Goal: Task Accomplishment & Management: Use online tool/utility

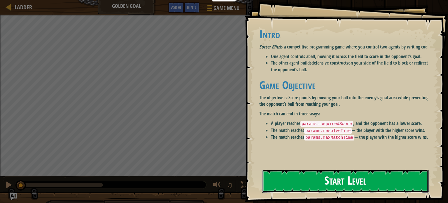
click at [322, 183] on button "Start Level" at bounding box center [345, 181] width 167 height 23
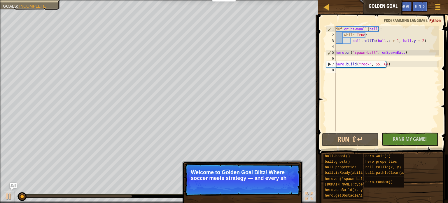
click at [350, 72] on div "def onSpawnBall ( ball ) : while True : ball . rollTo ( ball . x + 1 , ball . y…" at bounding box center [387, 84] width 105 height 117
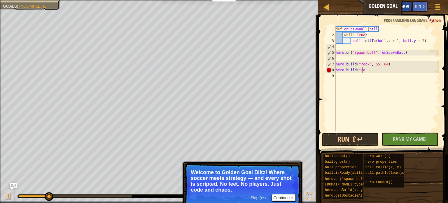
scroll to position [3, 2]
type textarea "[DOMAIN_NAME]("rock"
click at [374, 74] on div "def onSpawnBall ( ball ) : while True : ball . rollTo ( ball . x + 1 , ball . y…" at bounding box center [387, 84] width 105 height 117
click at [367, 71] on div "def onSpawnBall ( ball ) : while True : ball . rollTo ( ball . x + 1 , ball . y…" at bounding box center [387, 84] width 105 height 117
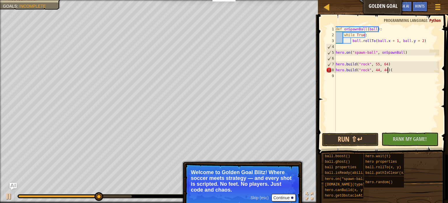
scroll to position [3, 4]
type textarea "[DOMAIN_NAME]("rock", 44, 44)"
click at [355, 138] on button "Run ⇧↵" at bounding box center [350, 139] width 57 height 13
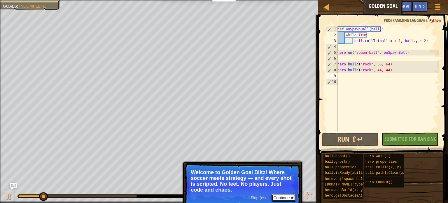
click at [277, 198] on button "Continue" at bounding box center [284, 198] width 24 height 8
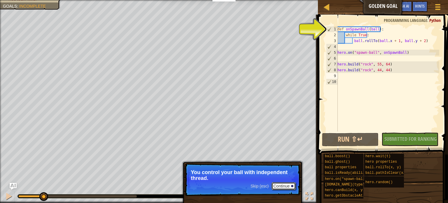
click at [286, 187] on button "Continue" at bounding box center [284, 186] width 24 height 8
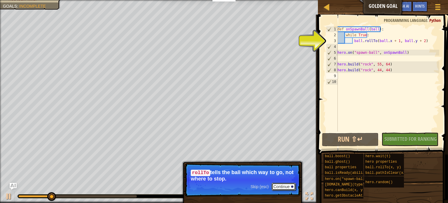
click at [286, 187] on button "Continue" at bounding box center [284, 187] width 24 height 8
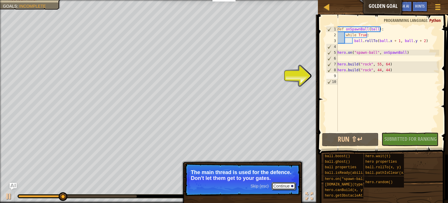
click at [286, 187] on button "Continue" at bounding box center [284, 186] width 24 height 8
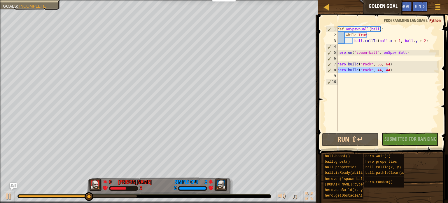
drag, startPoint x: 388, startPoint y: 72, endPoint x: 338, endPoint y: 72, distance: 50.5
click at [338, 72] on div "1 2 3 4 5 6 7 8 9 10 def onSpawnBall ( ball ) : while True : ball . rollTo ( ba…" at bounding box center [382, 78] width 114 height 105
type textarea "[DOMAIN_NAME]("rock", 44, 44)"
click at [344, 77] on div "def onSpawnBall ( ball ) : while True : ball . rollTo ( ball . x + 1 , ball . y…" at bounding box center [388, 84] width 103 height 117
paste textarea "[DOMAIN_NAME]("rock", 44, 44)"
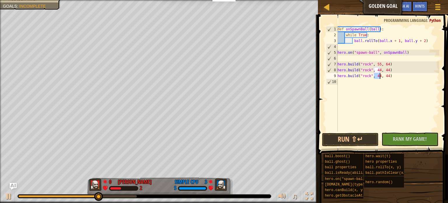
drag, startPoint x: 375, startPoint y: 76, endPoint x: 380, endPoint y: 76, distance: 5.0
click at [380, 76] on div "def onSpawnBall ( ball ) : while True : ball . rollTo ( ball . x + 1 , ball . y…" at bounding box center [388, 84] width 103 height 117
click at [374, 78] on div "def onSpawnBall ( ball ) : while True : ball . rollTo ( ball . x + 1 , ball . y…" at bounding box center [388, 78] width 103 height 105
drag, startPoint x: 374, startPoint y: 76, endPoint x: 379, endPoint y: 76, distance: 4.7
click at [379, 76] on div "def onSpawnBall ( ball ) : while True : ball . rollTo ( ball . x + 1 , ball . y…" at bounding box center [388, 84] width 103 height 117
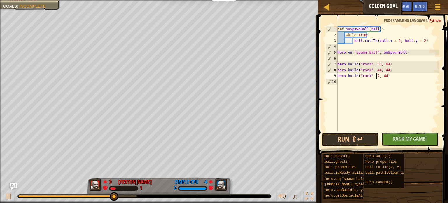
scroll to position [3, 3]
drag, startPoint x: 381, startPoint y: 76, endPoint x: 386, endPoint y: 76, distance: 4.7
click at [386, 76] on div "def onSpawnBall ( ball ) : while True : ball . rollTo ( ball . x + 1 , ball . y…" at bounding box center [388, 84] width 103 height 117
type textarea "[DOMAIN_NAME]("rock", 26, 23)"
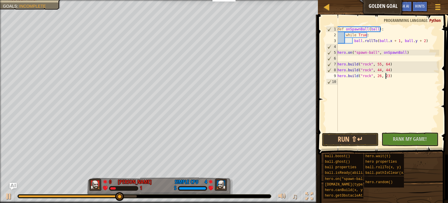
click at [390, 87] on div "def onSpawnBall ( ball ) : while True : ball . rollTo ( ball . x + 1 , ball . y…" at bounding box center [388, 84] width 103 height 117
click at [356, 134] on button "Run ⇧↵" at bounding box center [350, 139] width 57 height 13
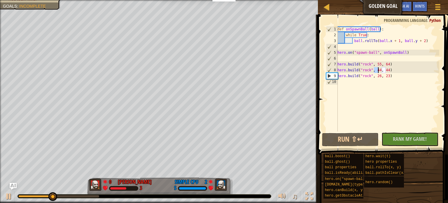
click at [378, 71] on div "def onSpawnBall ( ball ) : while True : ball . rollTo ( ball . x + 1 , ball . y…" at bounding box center [388, 84] width 103 height 117
drag, startPoint x: 382, startPoint y: 70, endPoint x: 386, endPoint y: 70, distance: 4.1
click at [386, 70] on div "def onSpawnBall ( ball ) : while True : ball . rollTo ( ball . x + 1 , ball . y…" at bounding box center [388, 84] width 103 height 117
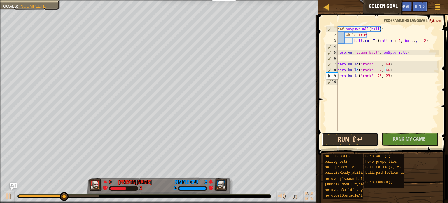
click at [357, 134] on button "Run ⇧↵" at bounding box center [350, 139] width 57 height 13
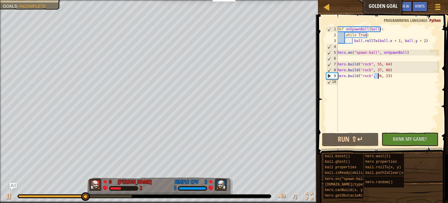
drag, startPoint x: 374, startPoint y: 77, endPoint x: 378, endPoint y: 77, distance: 4.4
click at [378, 77] on div "def onSpawnBall ( ball ) : while True : ball . rollTo ( ball . x + 1 , ball . y…" at bounding box center [388, 84] width 103 height 117
drag, startPoint x: 381, startPoint y: 76, endPoint x: 386, endPoint y: 76, distance: 5.0
click at [386, 76] on div "def onSpawnBall ( ball ) : while True : ball . rollTo ( ball . x + 1 , ball . y…" at bounding box center [388, 84] width 103 height 117
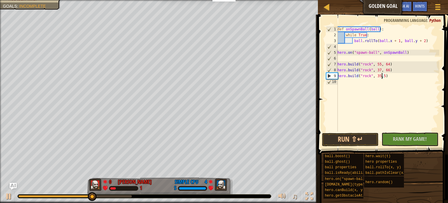
scroll to position [3, 4]
type textarea "[DOMAIN_NAME]("rock", 35,54)"
click at [384, 86] on div "def onSpawnBall ( ball ) : while True : ball . rollTo ( ball . x + 1 , ball . y…" at bounding box center [388, 84] width 103 height 117
click at [347, 81] on div "def onSpawnBall ( ball ) : while True : ball . rollTo ( ball . x + 1 , ball . y…" at bounding box center [388, 84] width 103 height 117
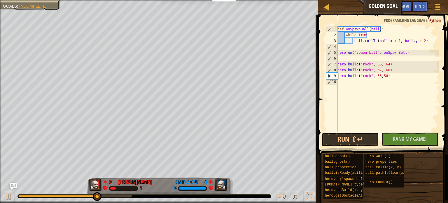
paste textarea "[DOMAIN_NAME]("rock", 44, 44)"
click at [378, 83] on div "def onSpawnBall ( ball ) : while True : ball . rollTo ( ball . x + 1 , ball . y…" at bounding box center [388, 84] width 103 height 117
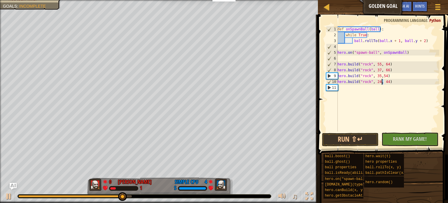
click at [382, 84] on div "def onSpawnBall ( ball ) : while True : ball . rollTo ( ball . x + 1 , ball . y…" at bounding box center [388, 84] width 103 height 117
type textarea "[DOMAIN_NAME]("rock", 24, 94)"
click at [358, 142] on button "Run ⇧↵" at bounding box center [350, 139] width 57 height 13
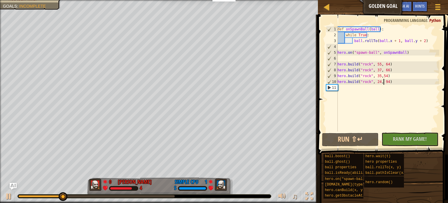
click at [367, 90] on div "def onSpawnBall ( ball ) : while True : ball . rollTo ( ball . x + 1 , ball . y…" at bounding box center [388, 84] width 103 height 117
paste textarea "[DOMAIN_NAME]("rock", 44, 44)"
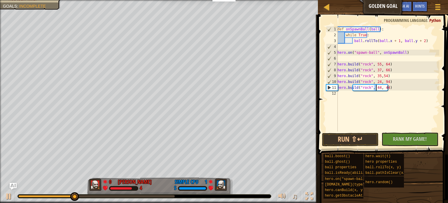
click at [377, 87] on div "def onSpawnBall ( ball ) : while True : ball . rollTo ( ball . x + 1 , ball . y…" at bounding box center [388, 84] width 103 height 117
drag, startPoint x: 382, startPoint y: 88, endPoint x: 386, endPoint y: 88, distance: 4.4
click at [386, 88] on div "def onSpawnBall ( ball ) : while True : ball . rollTo ( ball . x + 1 , ball . y…" at bounding box center [388, 84] width 103 height 117
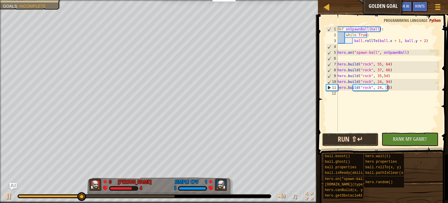
click at [359, 137] on button "Run ⇧↵" at bounding box center [350, 139] width 57 height 13
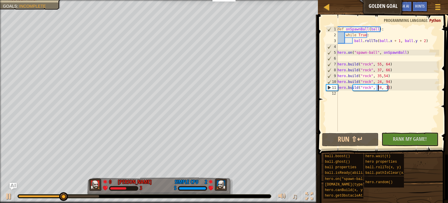
click at [378, 87] on div "def onSpawnBall ( ball ) : while True : ball . rollTo ( ball . x + 1 , ball . y…" at bounding box center [388, 84] width 103 height 117
drag, startPoint x: 382, startPoint y: 86, endPoint x: 386, endPoint y: 88, distance: 4.3
click at [386, 88] on div "def onSpawnBall ( ball ) : while True : ball . rollTo ( ball . x + 1 , ball . y…" at bounding box center [388, 84] width 103 height 117
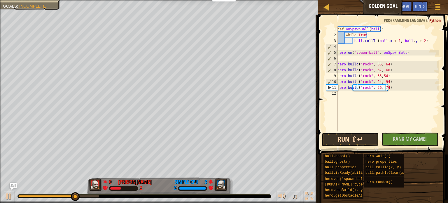
type textarea "[DOMAIN_NAME]("rock", 36, 74)"
click at [365, 135] on button "Run ⇧↵" at bounding box center [350, 139] width 57 height 13
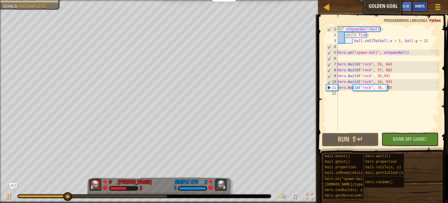
click at [416, 4] on div "Hints" at bounding box center [420, 6] width 15 height 11
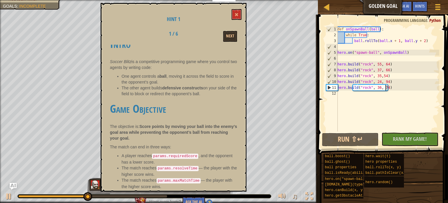
scroll to position [0, 0]
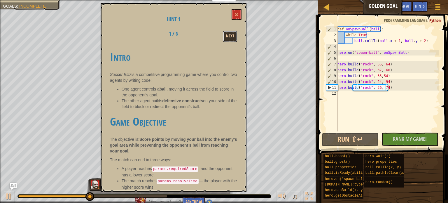
click at [232, 31] on button "Next" at bounding box center [230, 36] width 14 height 11
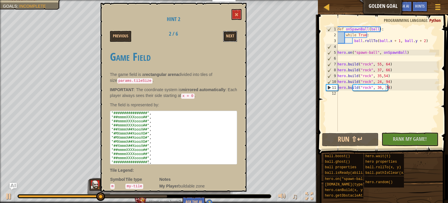
click at [232, 31] on button "Next" at bounding box center [230, 36] width 14 height 11
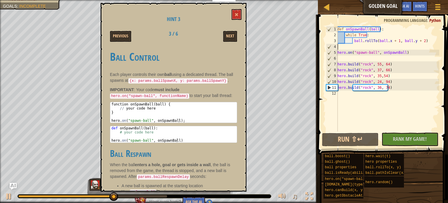
click at [355, 46] on div "def onSpawnBall ( ball ) : while True : ball . rollTo ( ball . x + 1 , ball . y…" at bounding box center [388, 84] width 103 height 117
click at [423, 43] on div "def onSpawnBall ( ball ) : while True : ball . rollTo ( ball . x + 1 , ball . y…" at bounding box center [388, 84] width 103 height 117
type textarea "ball.rollTo(ball.x + 1, ball.y + 2)"
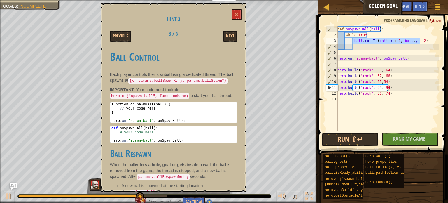
drag, startPoint x: 421, startPoint y: 43, endPoint x: 354, endPoint y: 43, distance: 67.4
click at [354, 43] on div "def onSpawnBall ( ball ) : while True : ball . rollTo ( ball . x + 1 , ball . y…" at bounding box center [388, 84] width 103 height 117
click at [359, 44] on div "def onSpawnBall ( ball ) : while True : ball . rollTo ( ball . x + 1 , ball . y…" at bounding box center [388, 78] width 103 height 105
paste textarea "ball.rollTo(ball.x + 1, ball.y + 2)"
type textarea "balball.rollTo(ball.x + 1, ball.y + 2)"
